Goal: Information Seeking & Learning: Check status

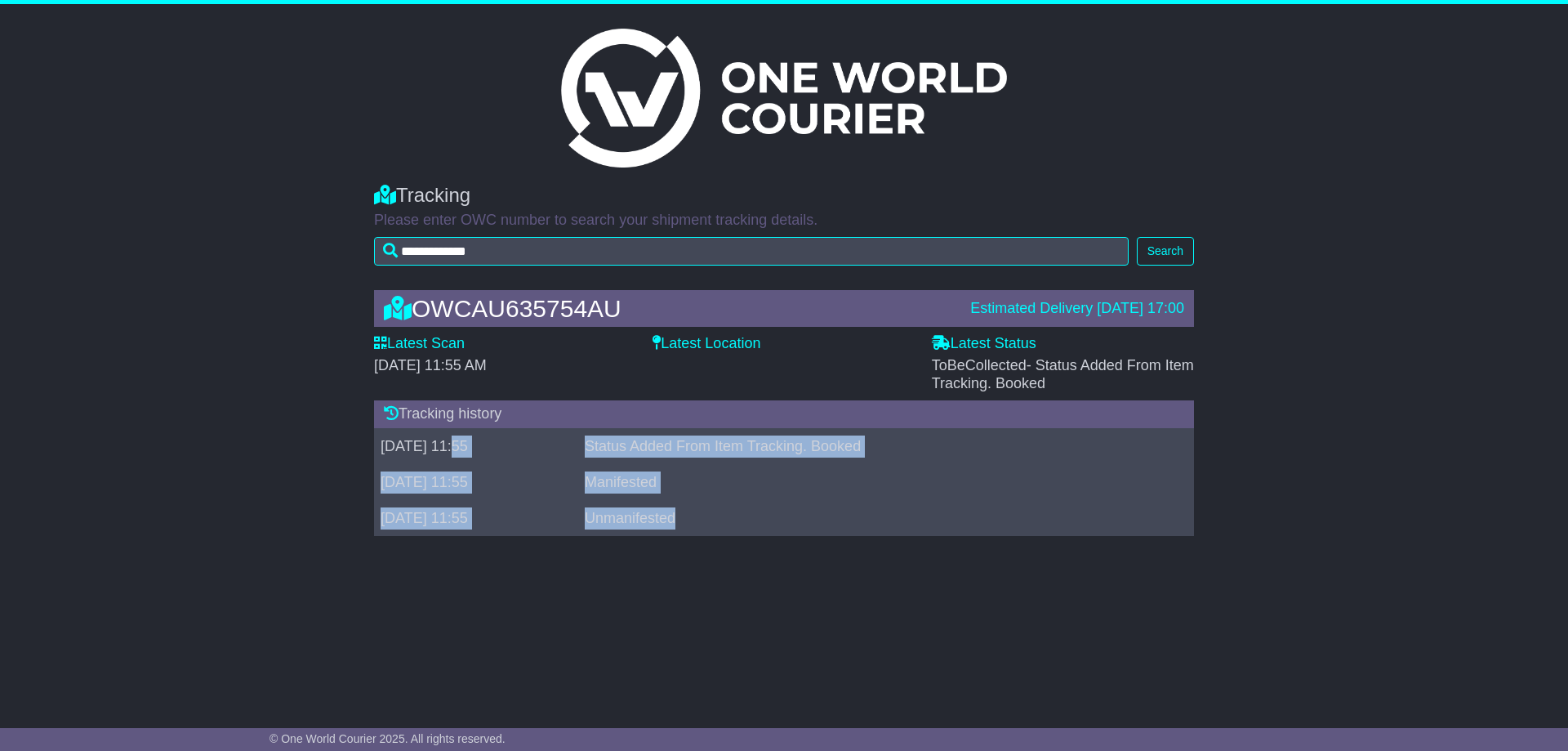
drag, startPoint x: 730, startPoint y: 521, endPoint x: 457, endPoint y: 448, distance: 282.6
click at [457, 448] on tbody "19 Aug 2025 11:55 Status Added From Item Tracking. Booked 19 Aug 2025 11:55 Man…" at bounding box center [783, 481] width 819 height 108
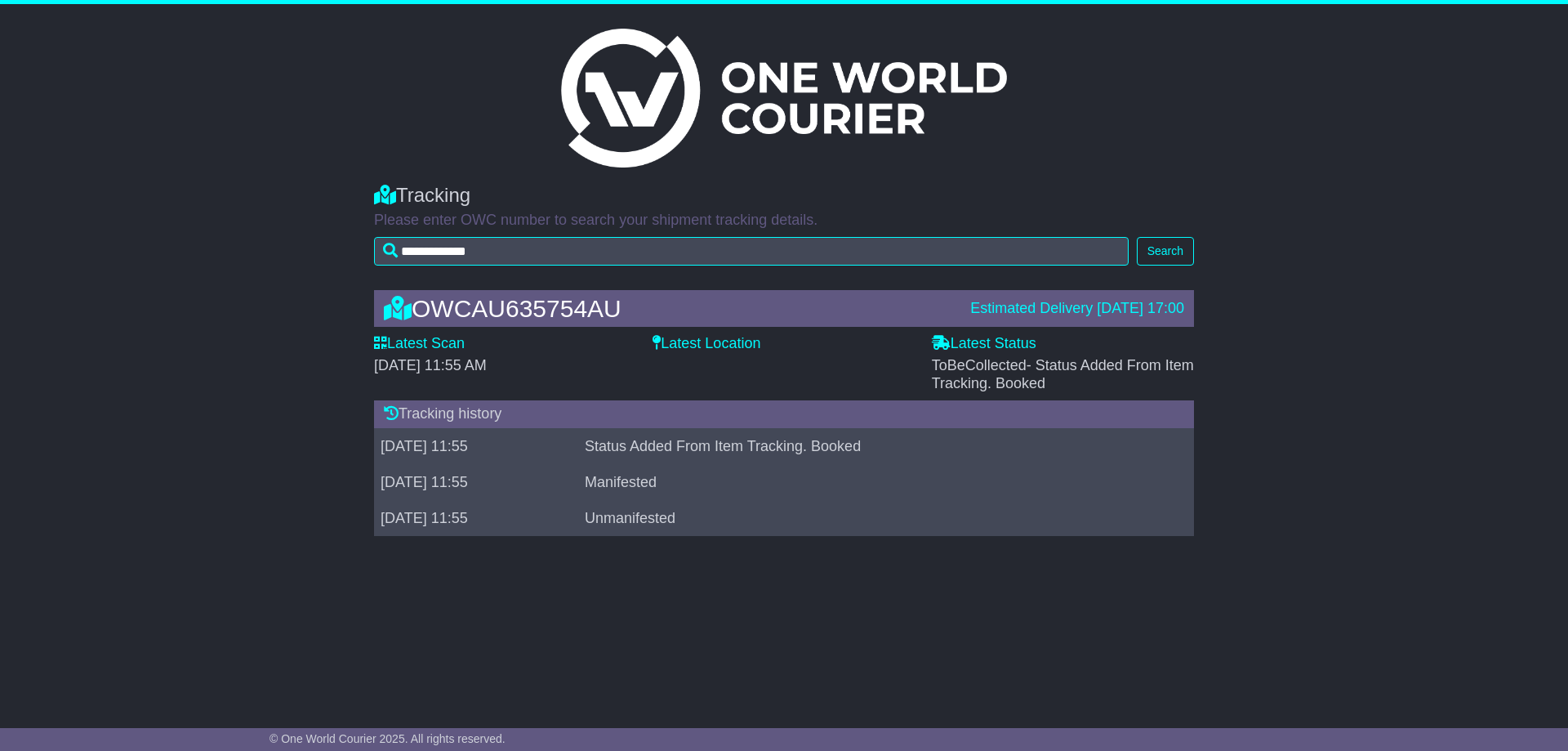
click at [668, 354] on div "Latest Location" at bounding box center [783, 345] width 262 height 22
drag, startPoint x: 668, startPoint y: 343, endPoint x: 656, endPoint y: 341, distance: 12.2
click at [666, 343] on label "Latest Location" at bounding box center [706, 343] width 108 height 18
click at [656, 341] on icon at bounding box center [656, 342] width 9 height 14
drag, startPoint x: 655, startPoint y: 338, endPoint x: 792, endPoint y: 335, distance: 137.0
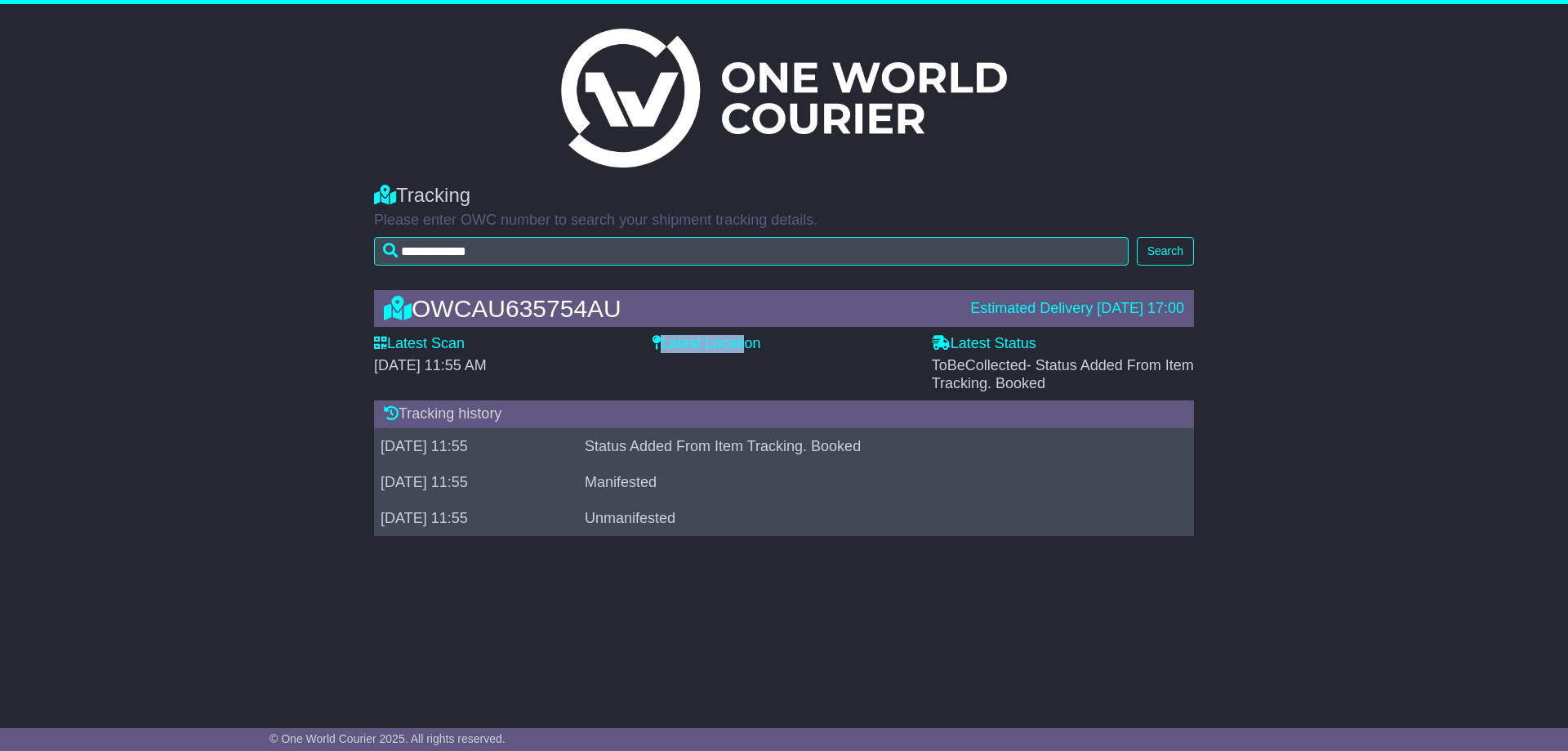
click at [752, 339] on label "Latest Location" at bounding box center [706, 343] width 108 height 18
